Goal: Task Accomplishment & Management: Manage account settings

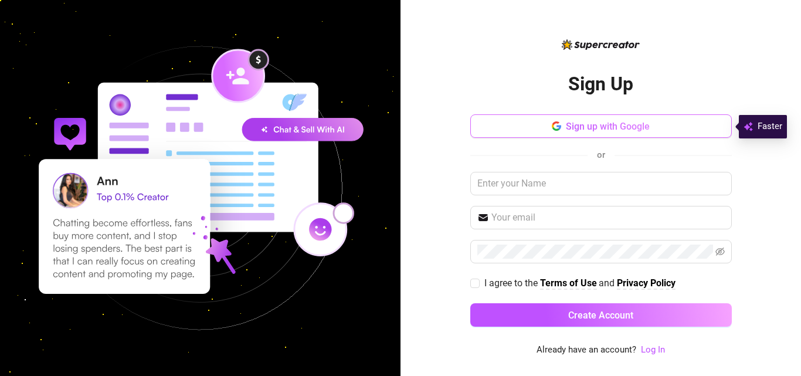
click at [556, 130] on icon "button" at bounding box center [555, 129] width 7 height 4
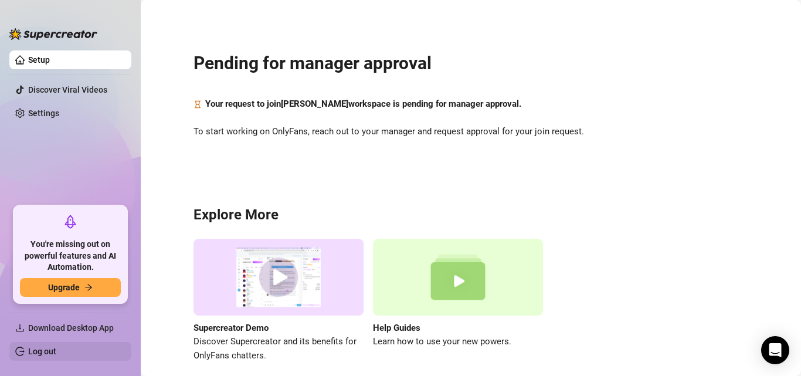
click at [56, 350] on link "Log out" at bounding box center [42, 351] width 28 height 9
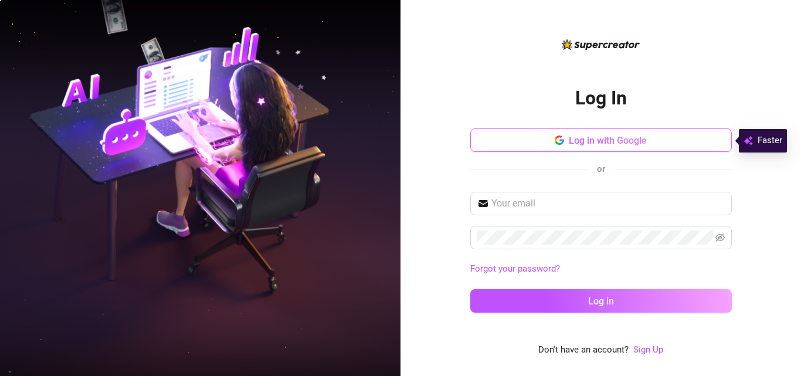
click at [621, 139] on span "Log in with Google" at bounding box center [608, 140] width 78 height 11
